Goal: Navigation & Orientation: Find specific page/section

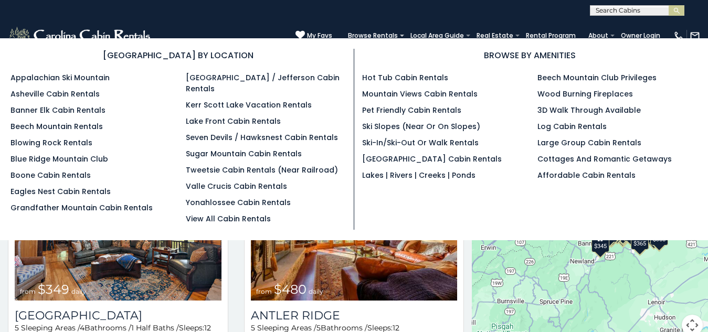
scroll to position [6, 0]
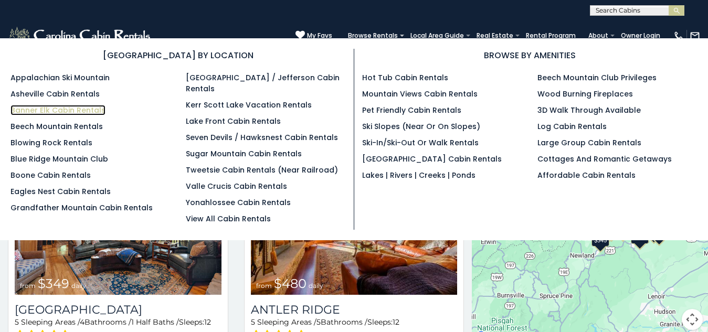
click at [26, 108] on link "Banner Elk Cabin Rentals" at bounding box center [57, 110] width 95 height 10
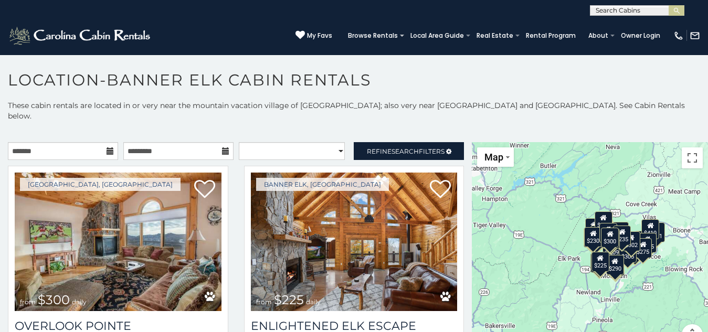
scroll to position [26, 13]
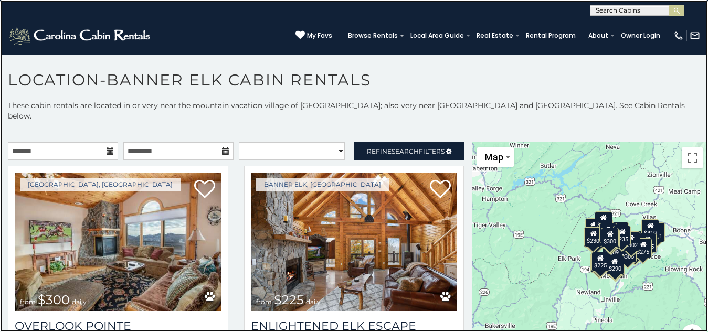
click at [24, 130] on link at bounding box center [354, 166] width 708 height 332
